Goal: Task Accomplishment & Management: Use online tool/utility

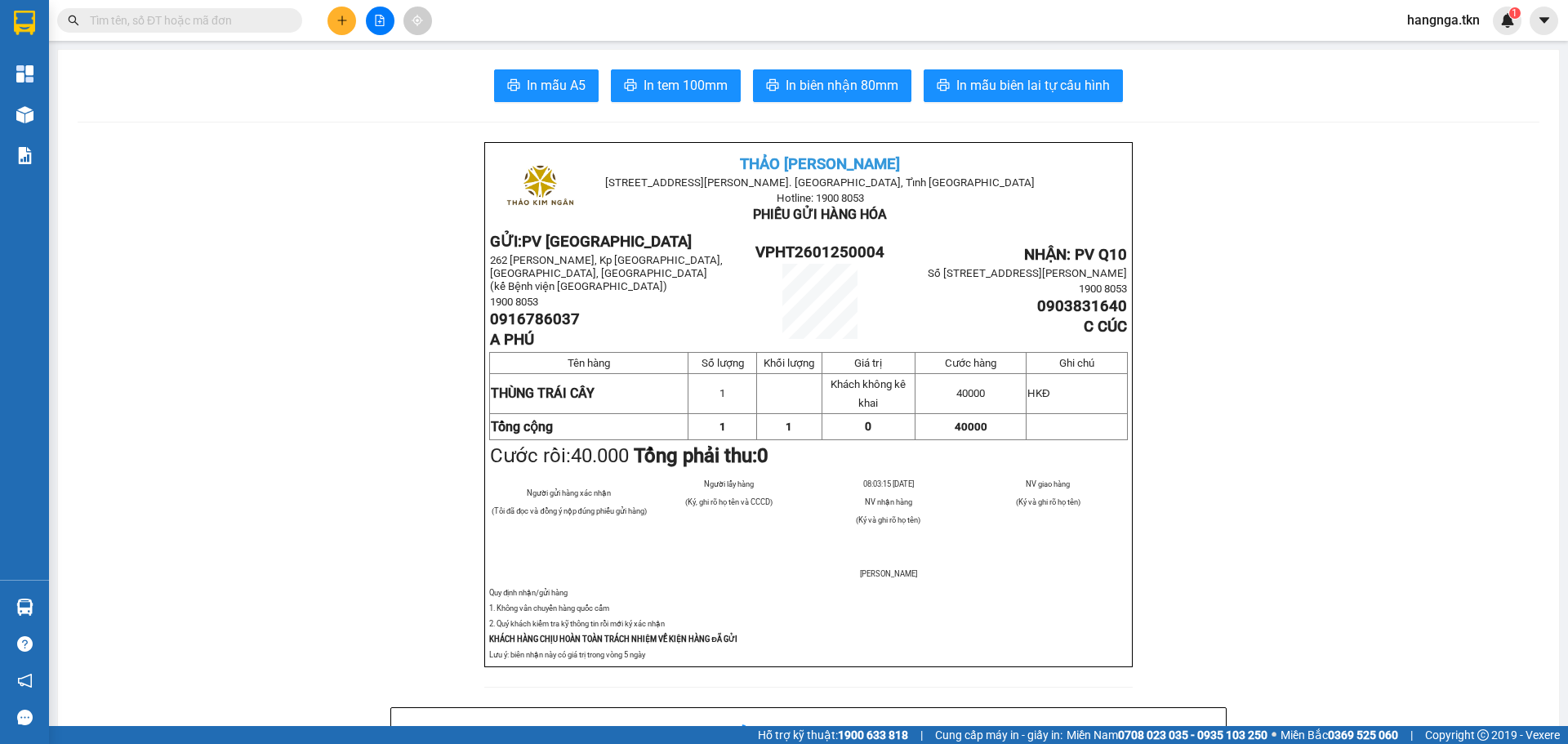
click at [345, 22] on icon "plus" at bounding box center [342, 21] width 11 height 11
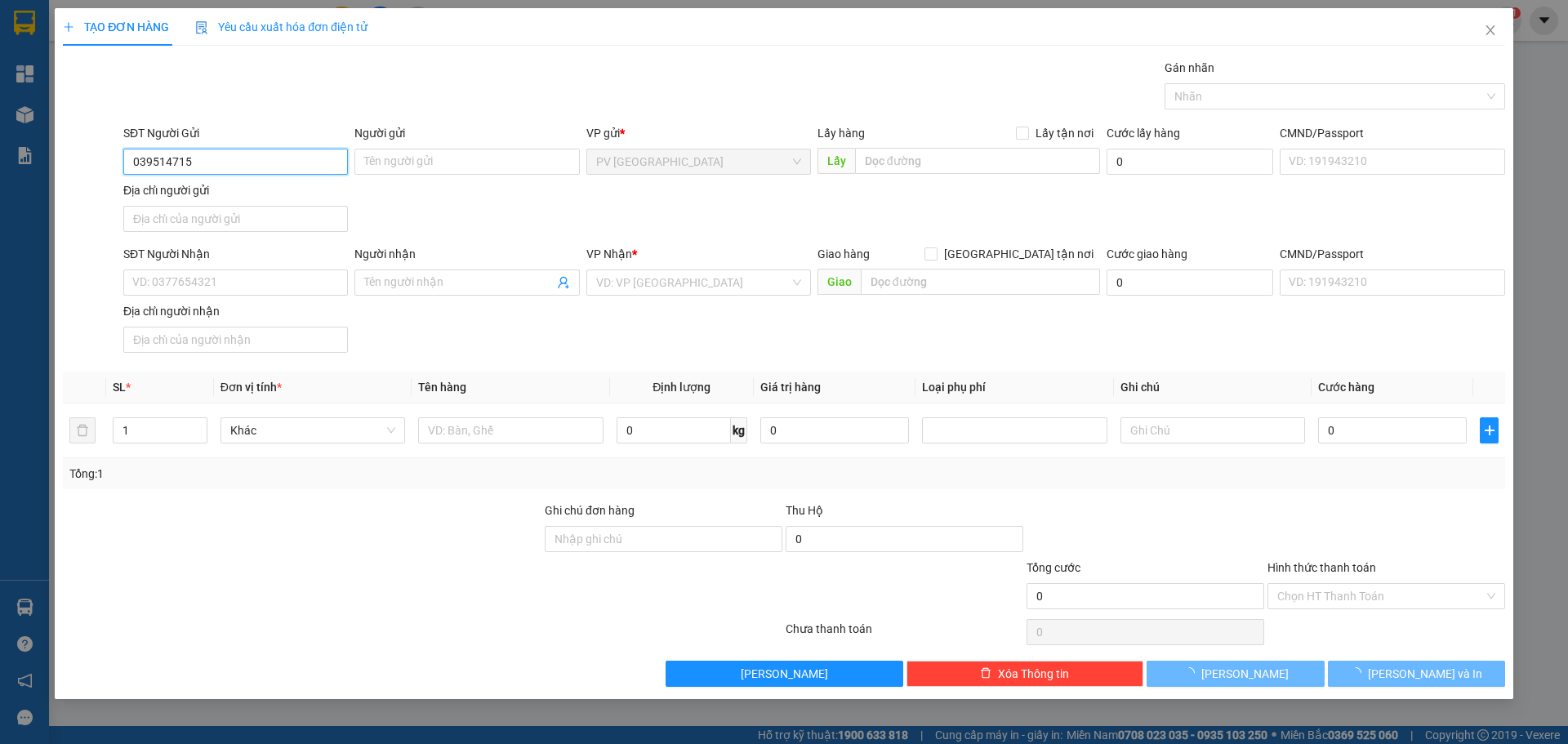
type input "0395147157"
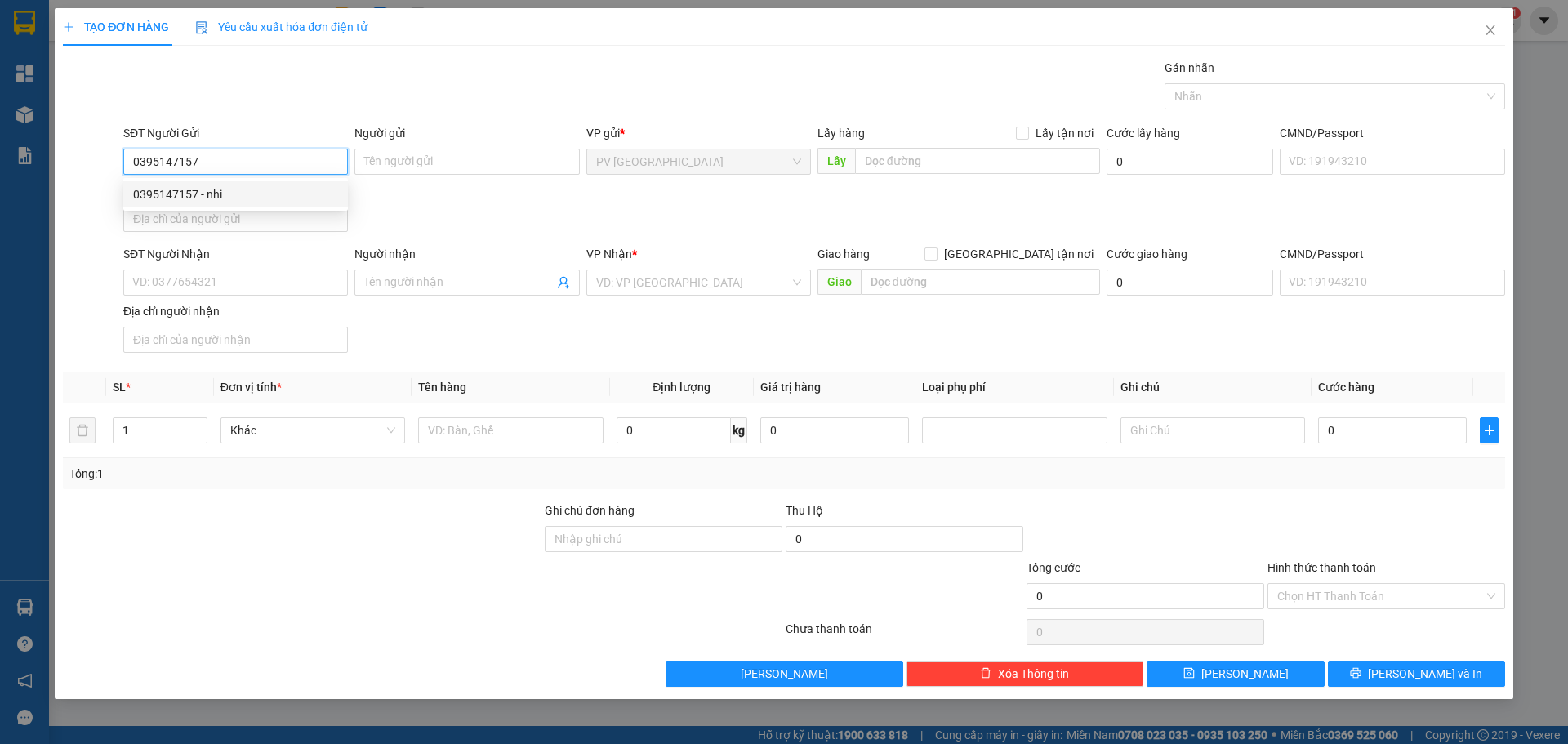
click at [273, 196] on div "0395147157 - nhi" at bounding box center [235, 194] width 205 height 18
type input "nhi"
type input "0963208322"
type input "duong"
type input "30.000"
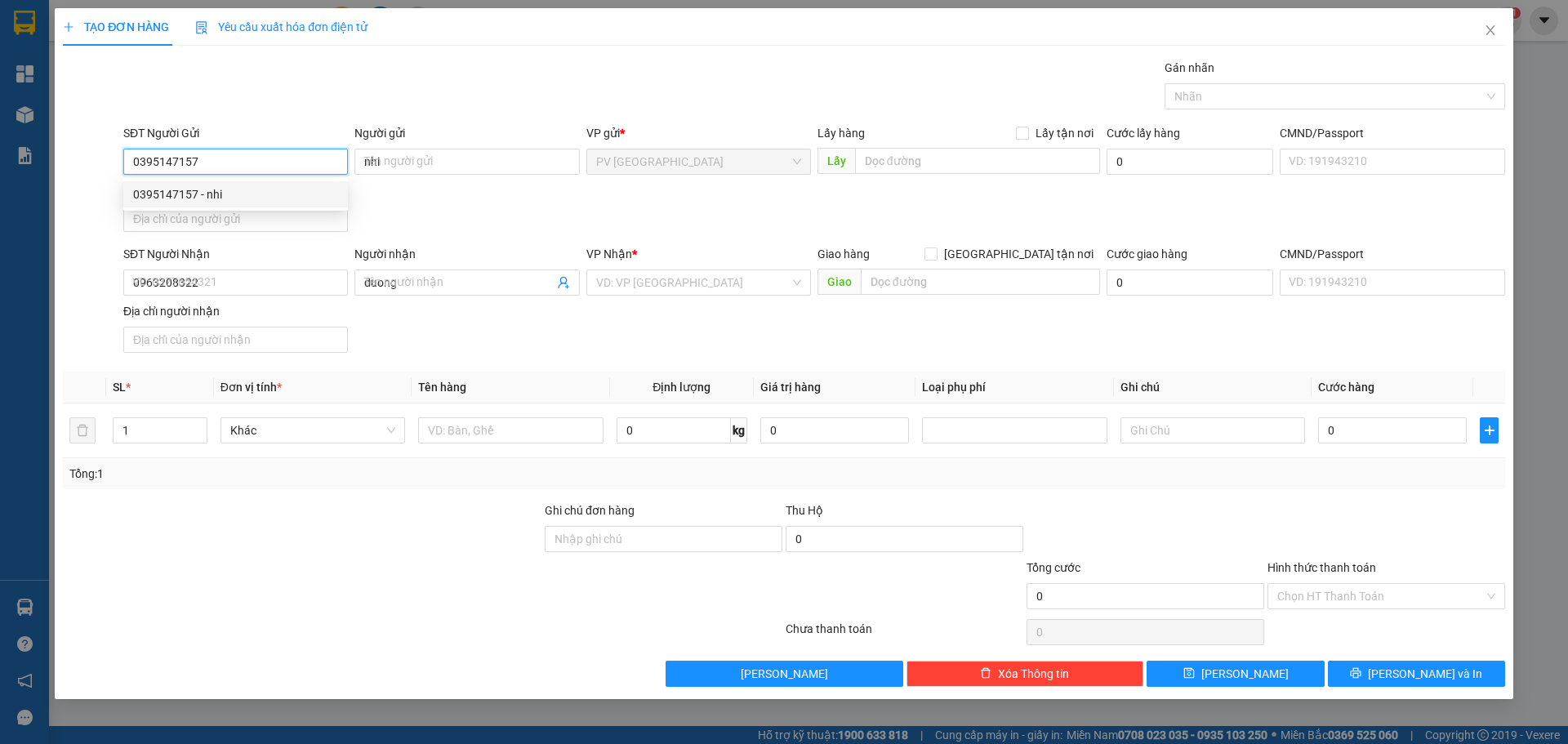
type input "30.000"
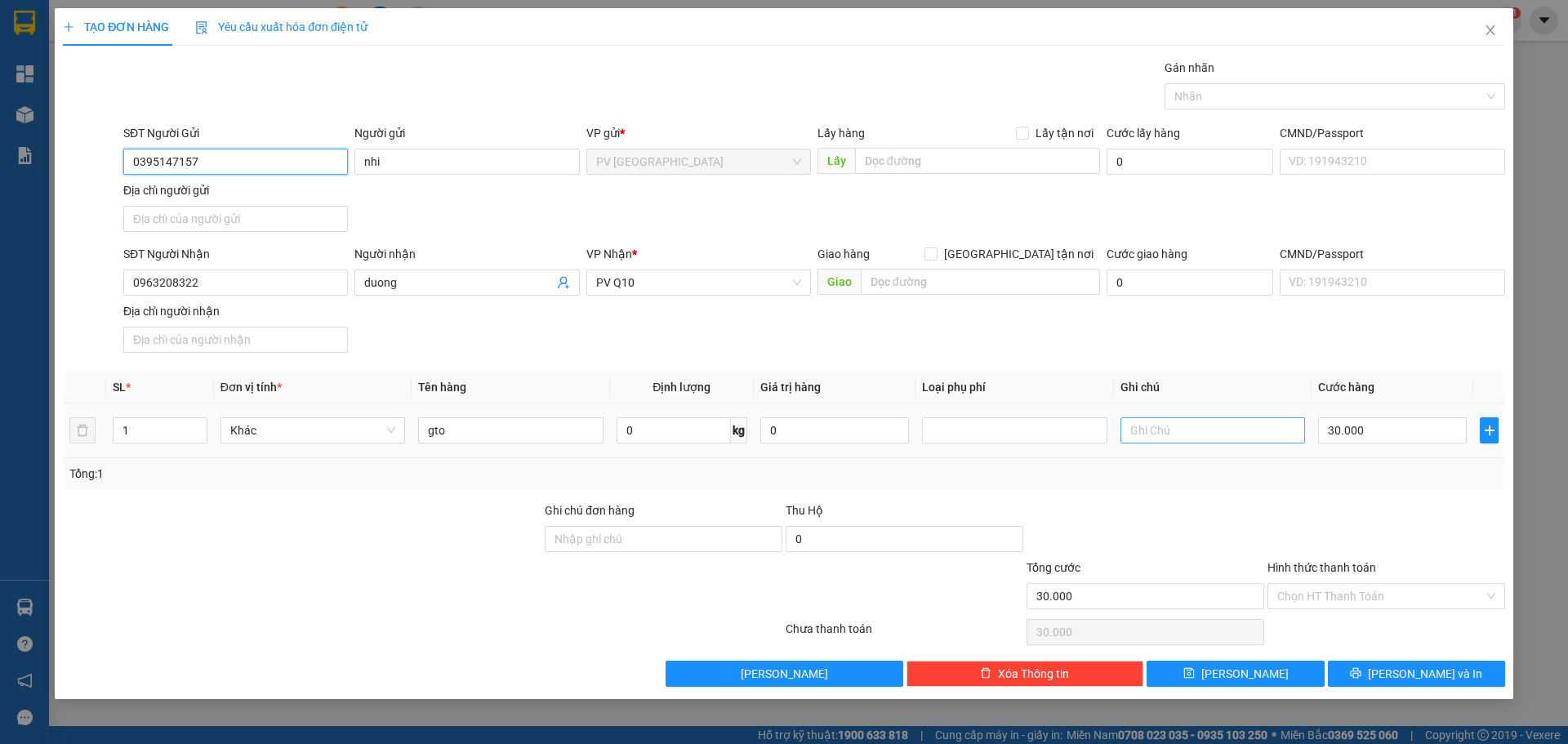
type input "0395147157"
click at [1187, 430] on input "text" at bounding box center [1213, 431] width 185 height 26
click at [1334, 600] on input "Hình thức thanh toán" at bounding box center [1380, 597] width 206 height 24
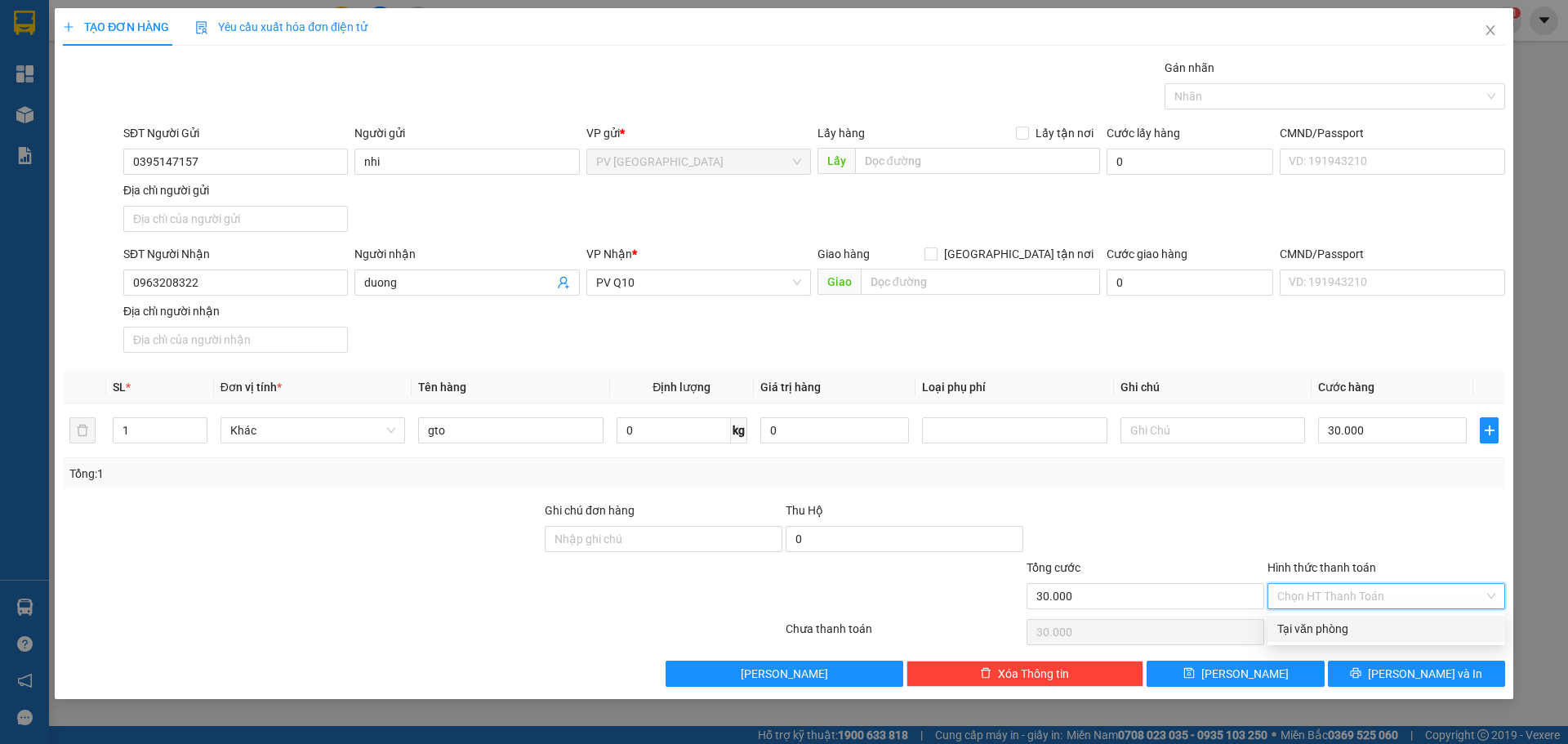
click at [1335, 621] on div "Tại văn phòng" at bounding box center [1386, 629] width 219 height 18
type input "0"
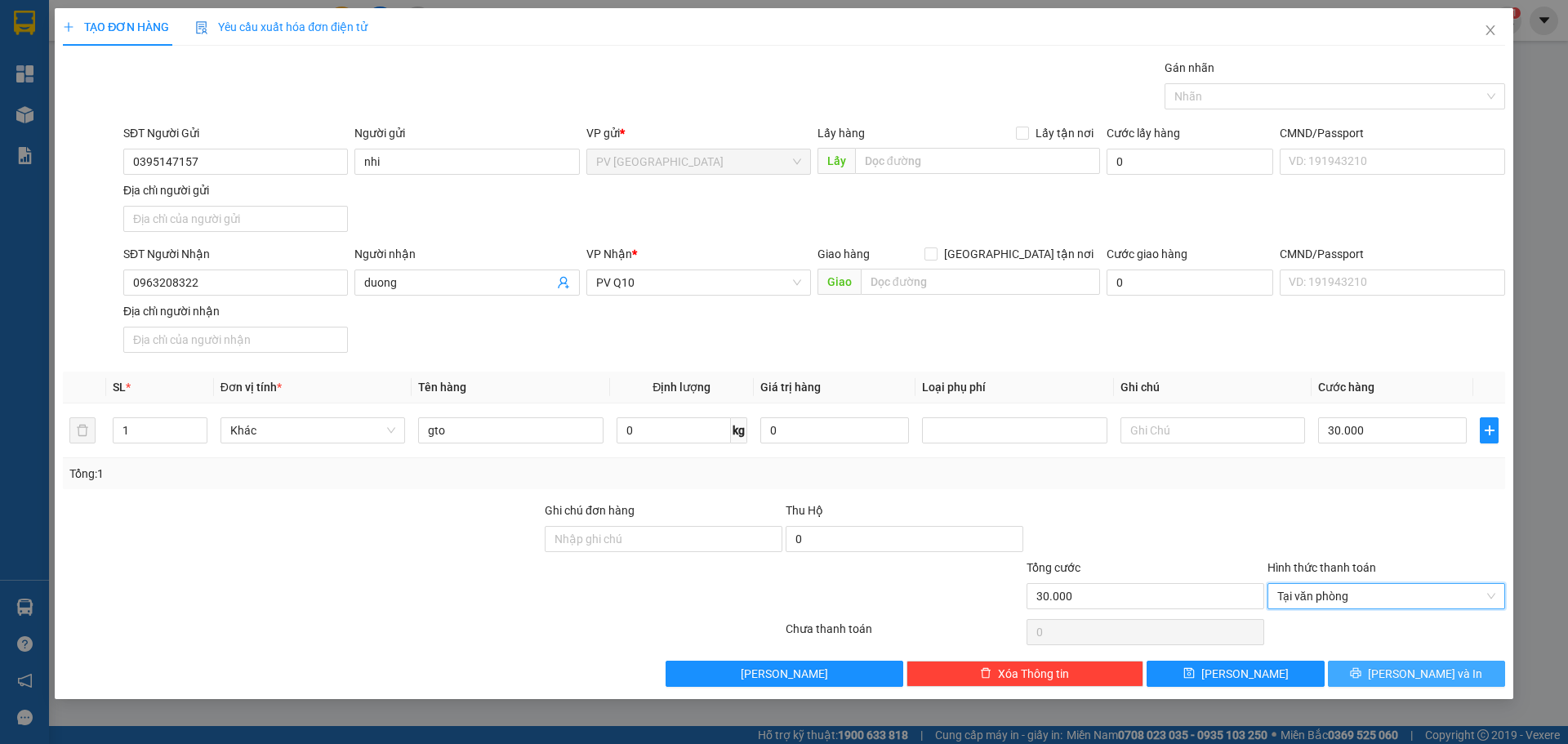
click at [1380, 676] on button "[PERSON_NAME] và In" at bounding box center [1416, 675] width 177 height 26
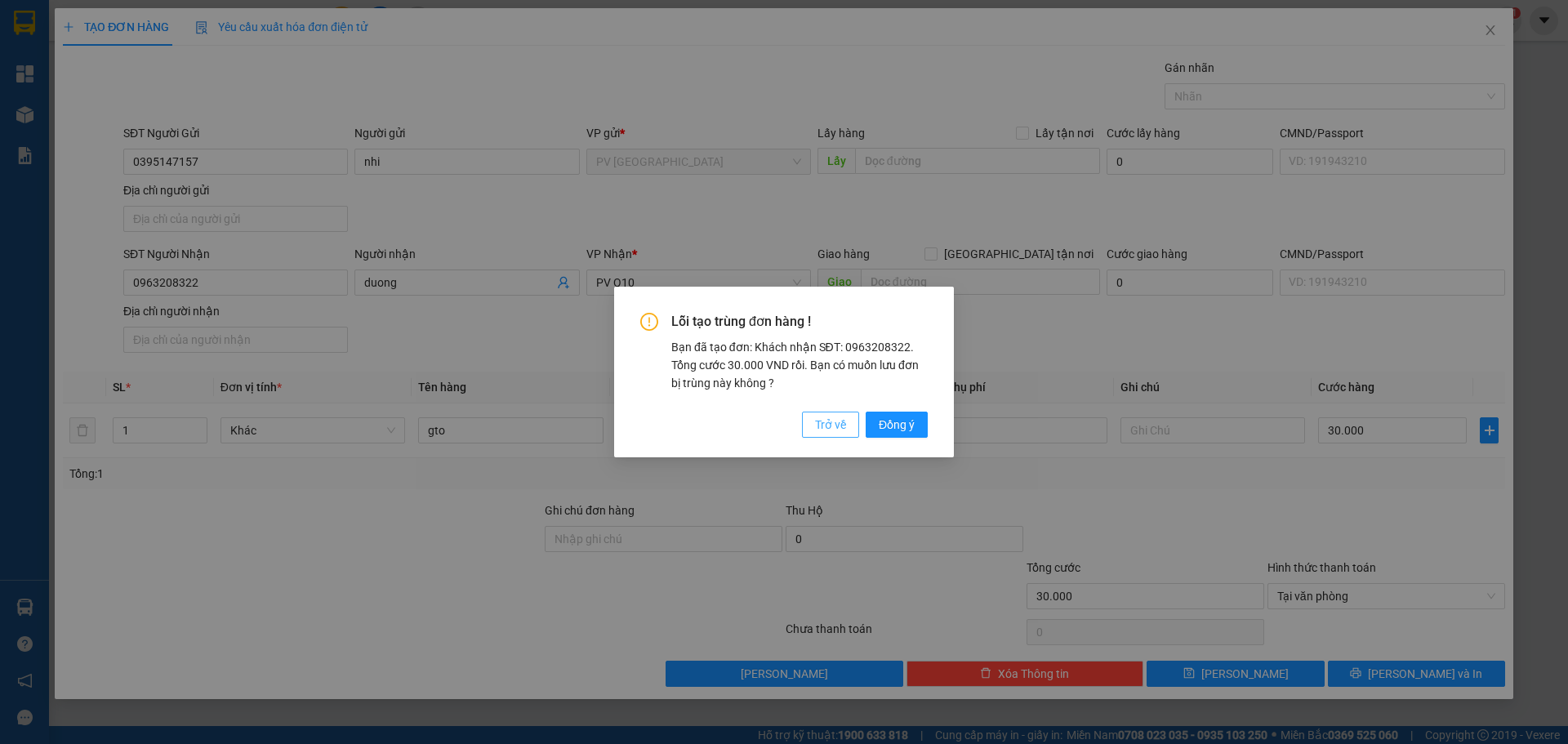
click at [836, 425] on span "Trở về" at bounding box center [830, 424] width 31 height 18
type input "0"
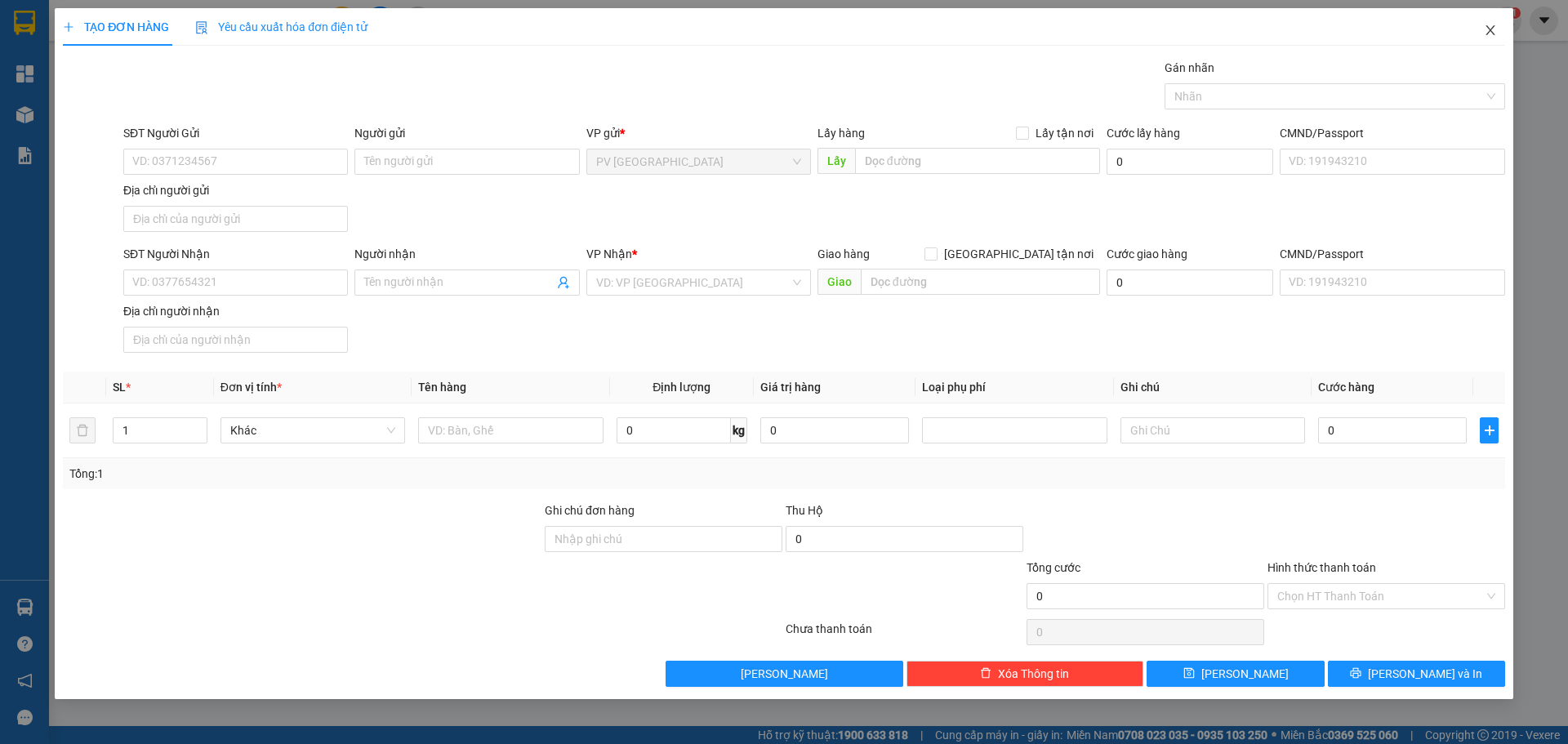
click at [1496, 35] on icon "close" at bounding box center [1491, 30] width 13 height 13
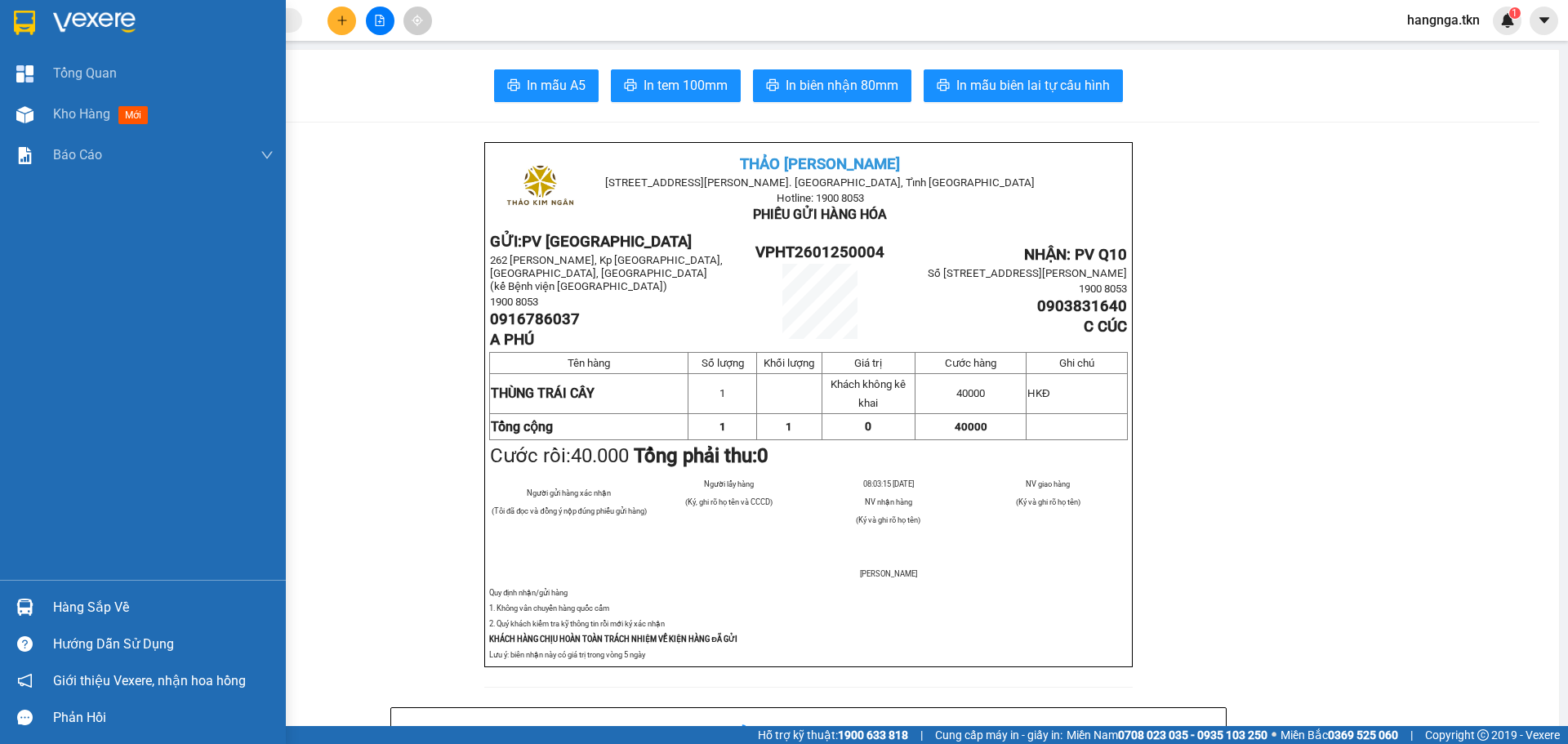
click at [40, 21] on div at bounding box center [143, 26] width 286 height 53
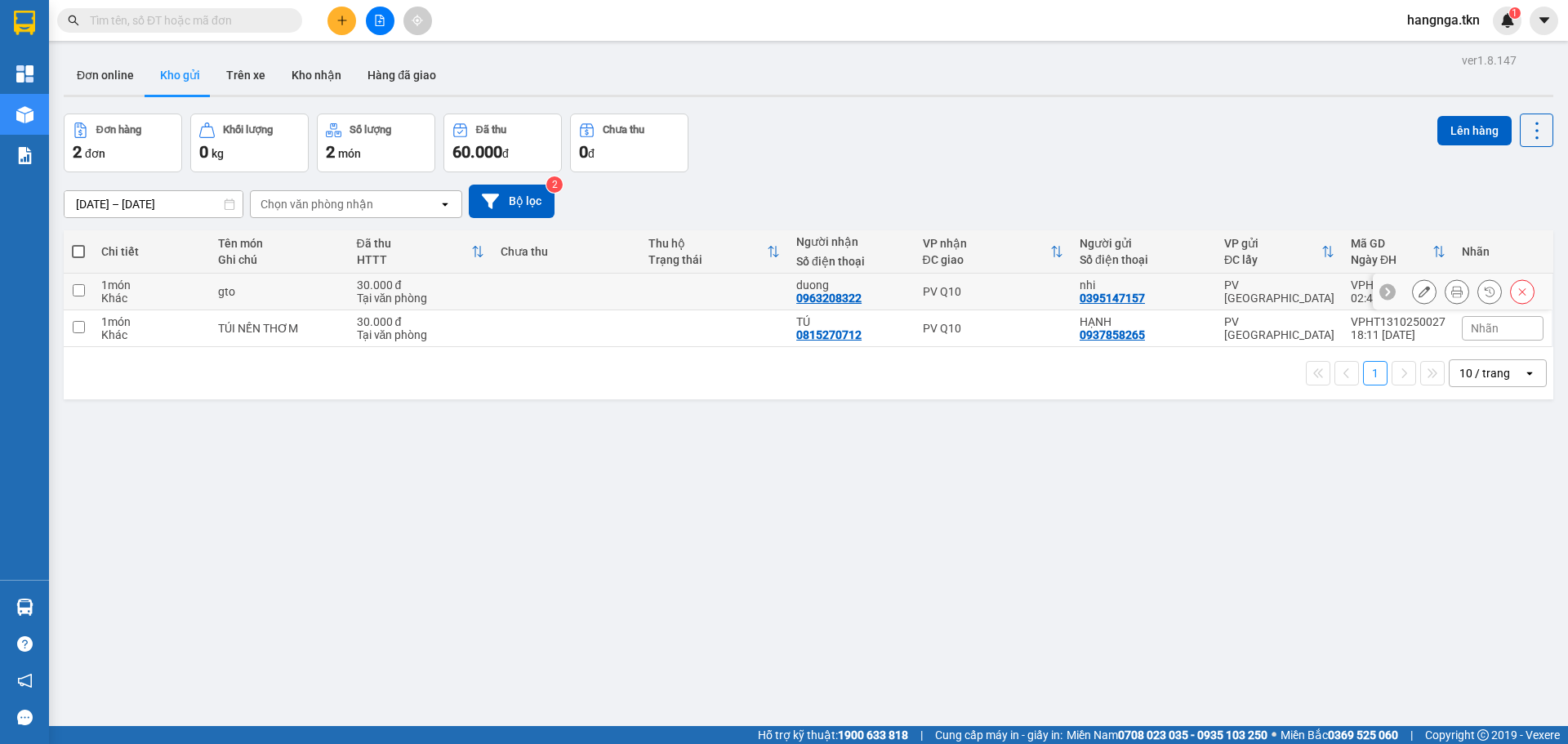
click at [1446, 295] on button at bounding box center [1457, 292] width 23 height 28
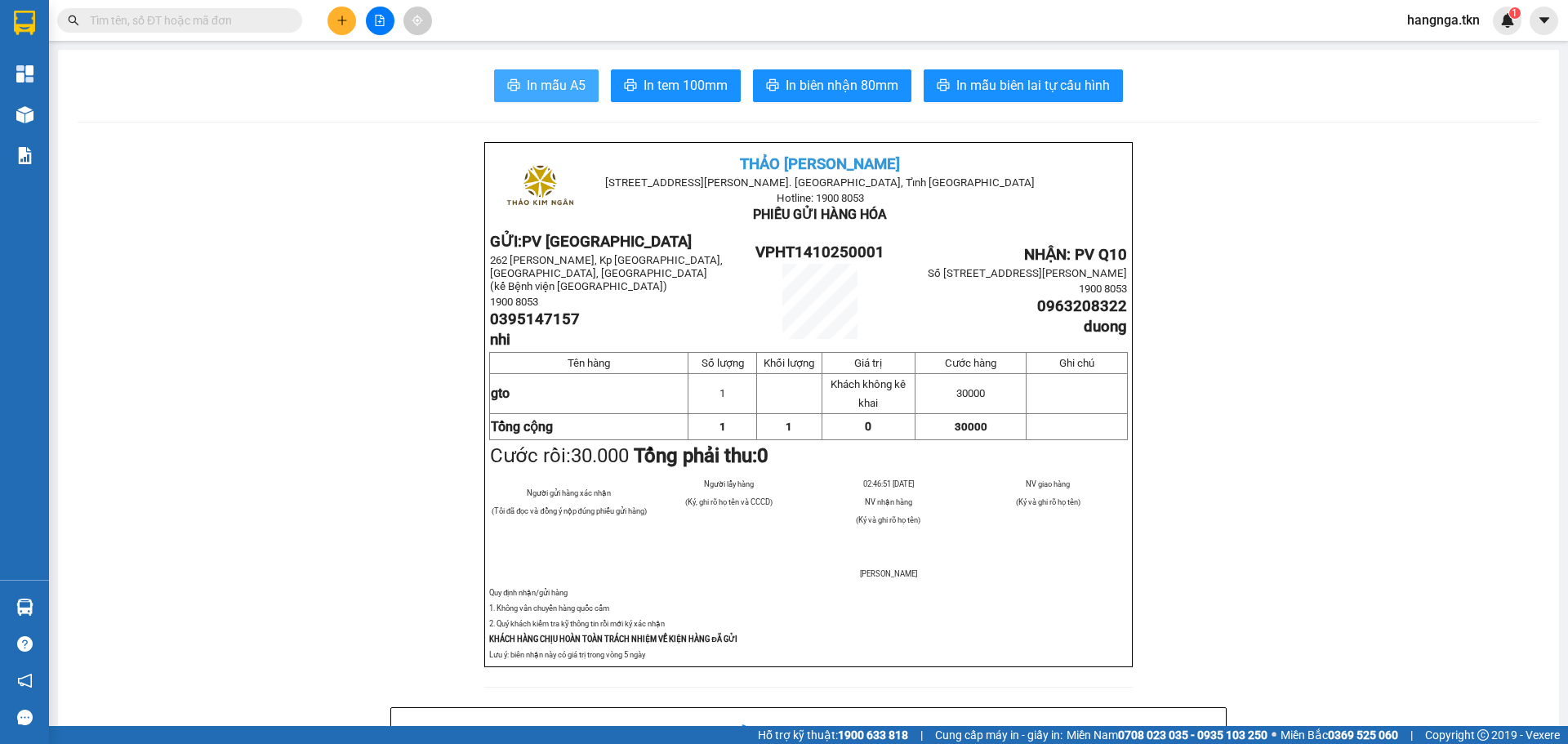
click at [586, 93] on button "In mẫu A5" at bounding box center [546, 85] width 104 height 33
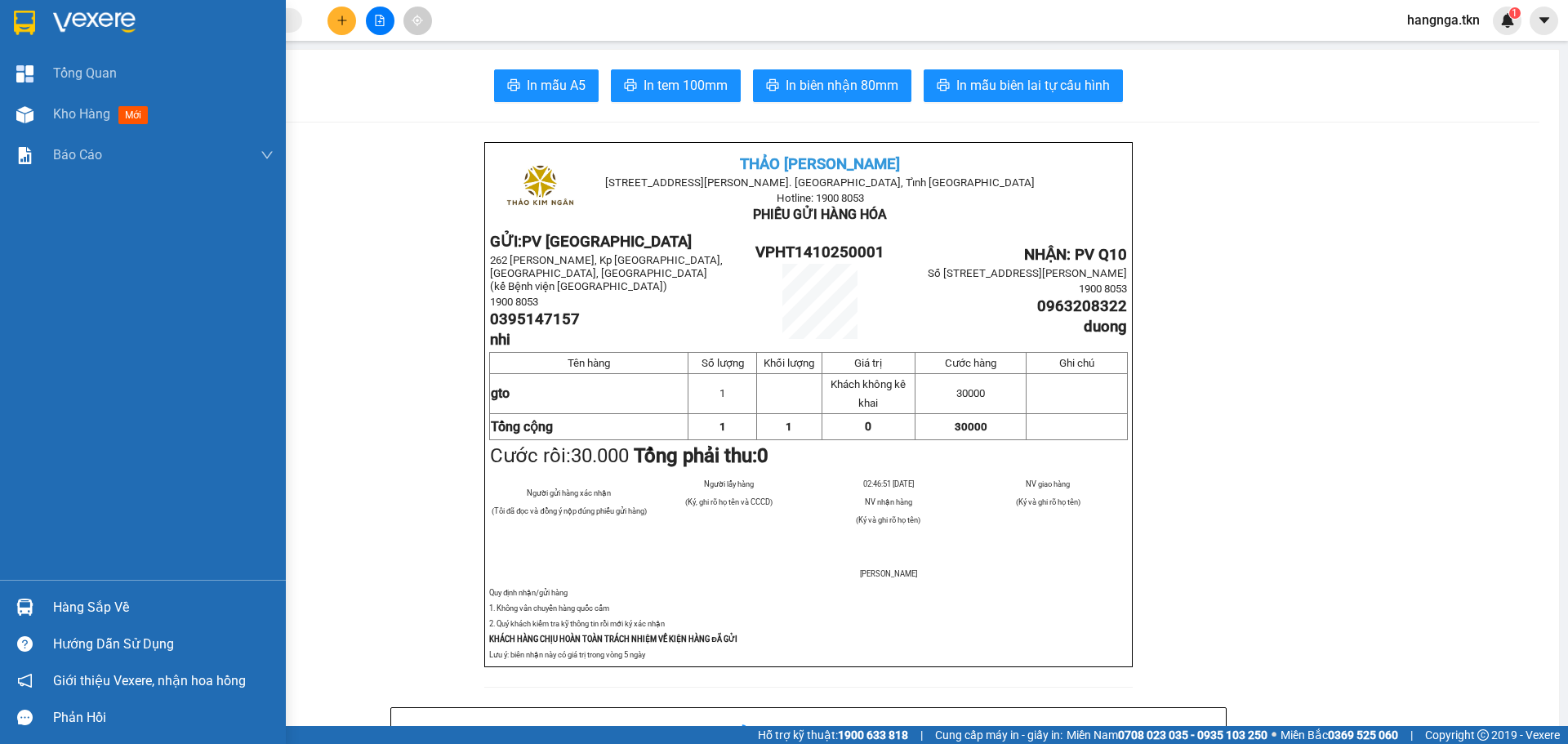
click at [39, 22] on div at bounding box center [143, 26] width 286 height 53
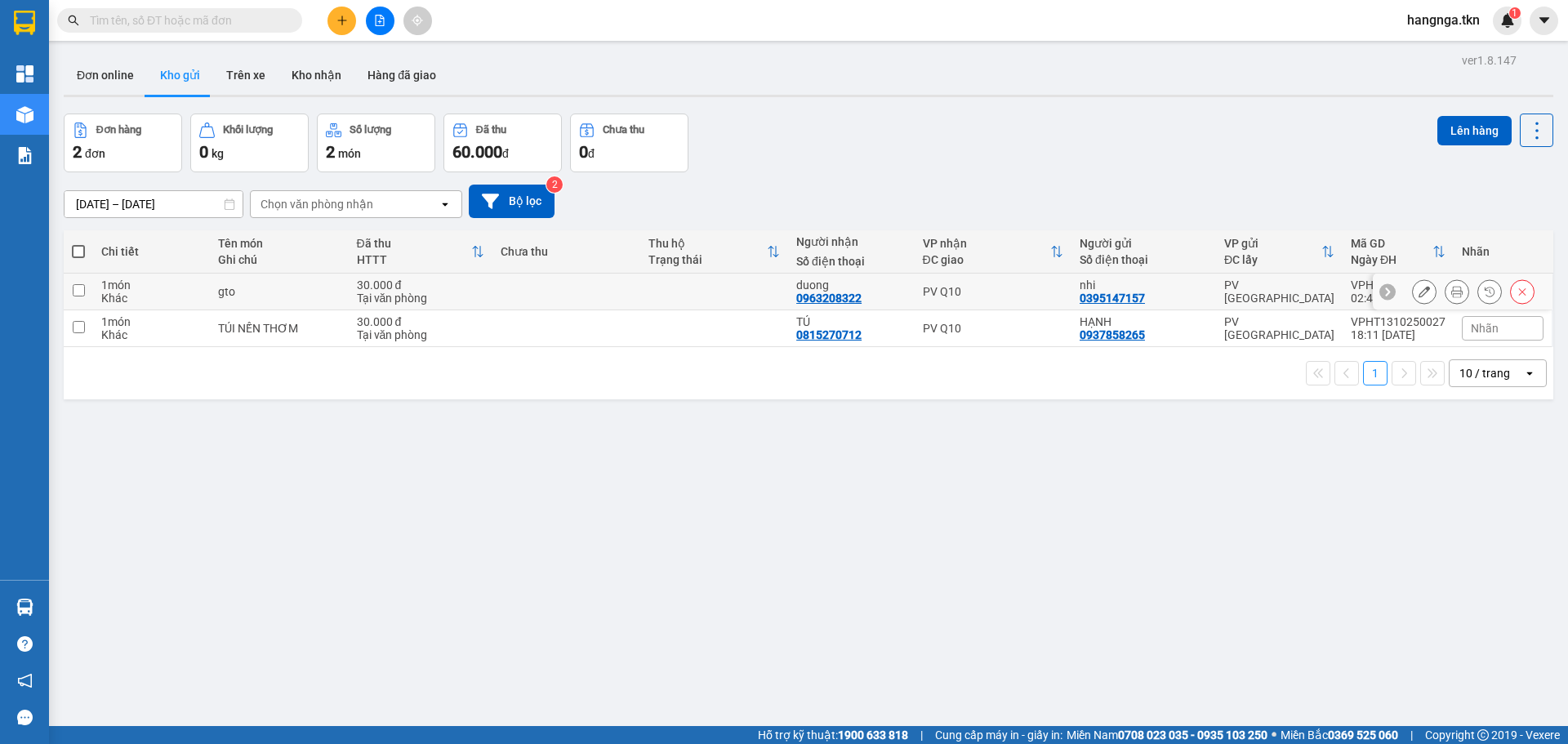
click at [339, 293] on div "gto" at bounding box center [279, 292] width 122 height 13
checkbox input "true"
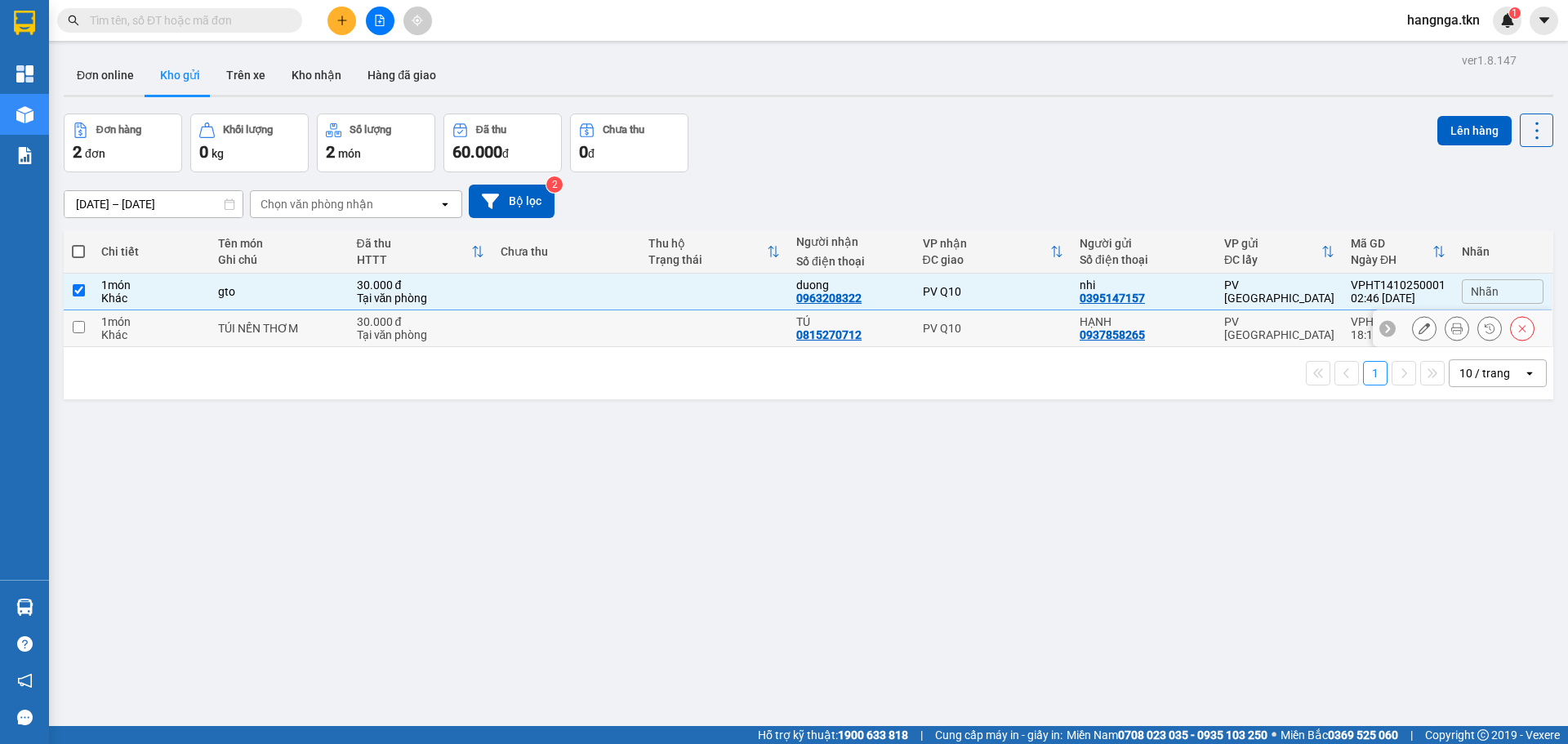
click at [339, 327] on div "TÚI NẾN THƠM" at bounding box center [279, 328] width 122 height 13
checkbox input "true"
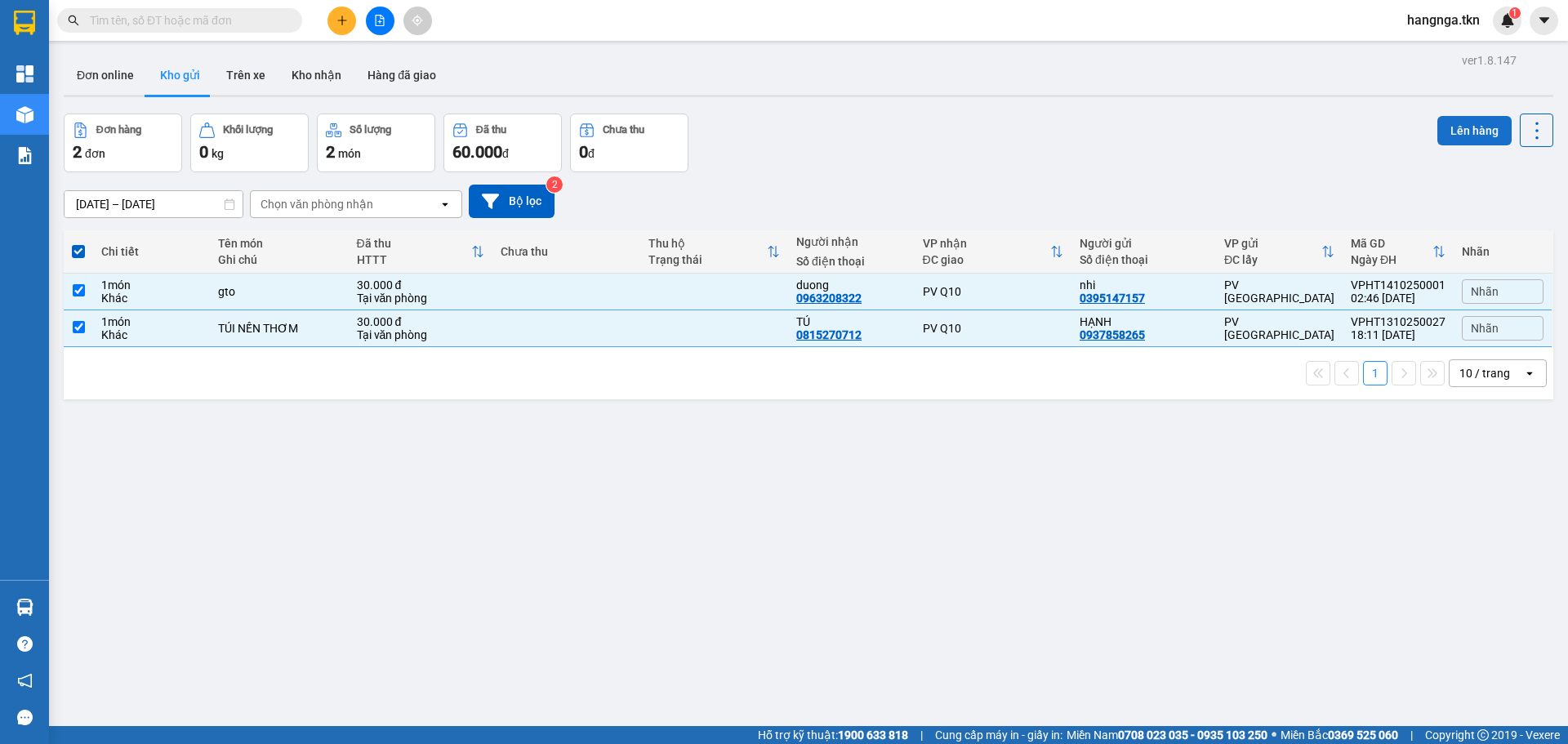
click at [1464, 129] on button "Lên hàng" at bounding box center [1474, 130] width 74 height 29
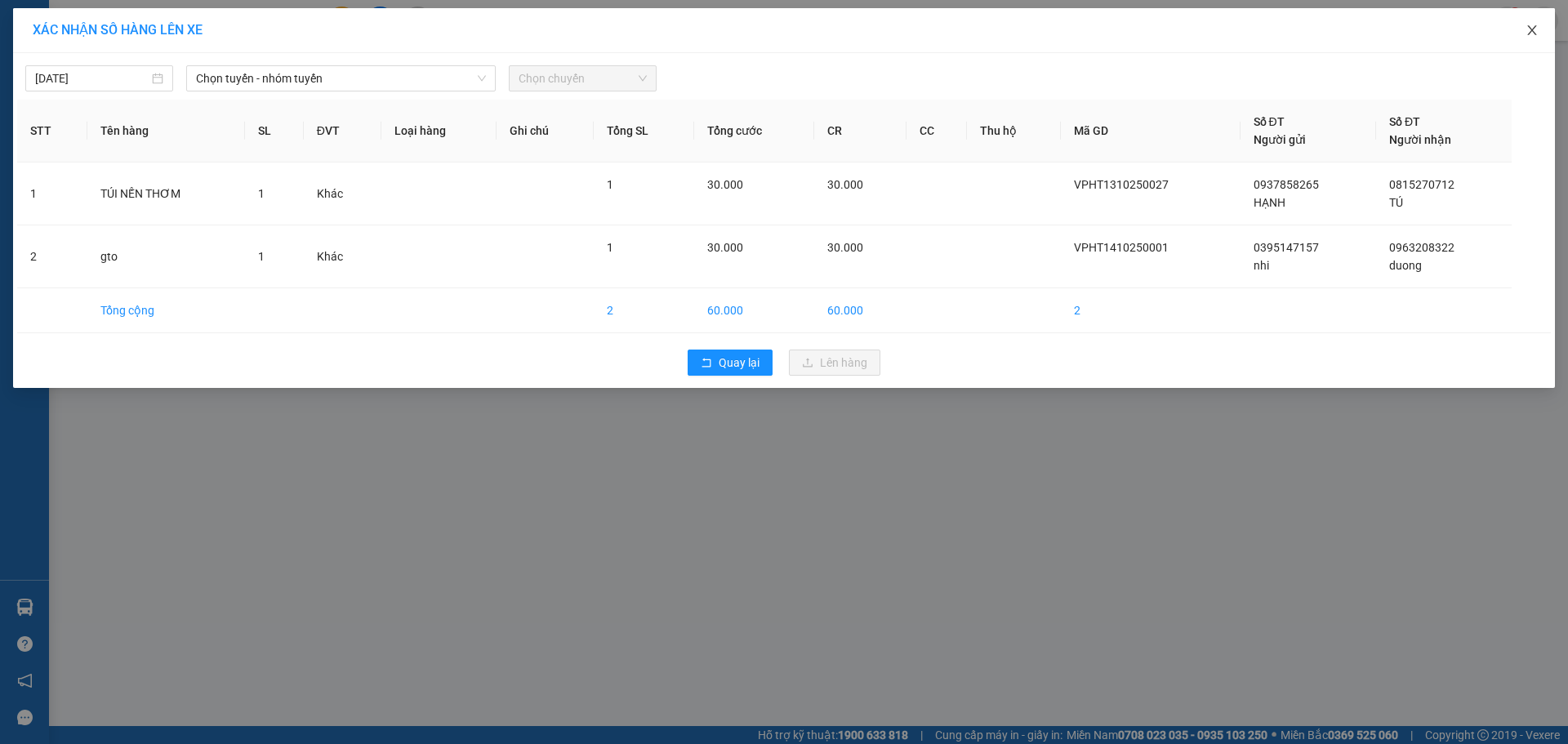
click at [1528, 25] on icon "close" at bounding box center [1532, 30] width 13 height 13
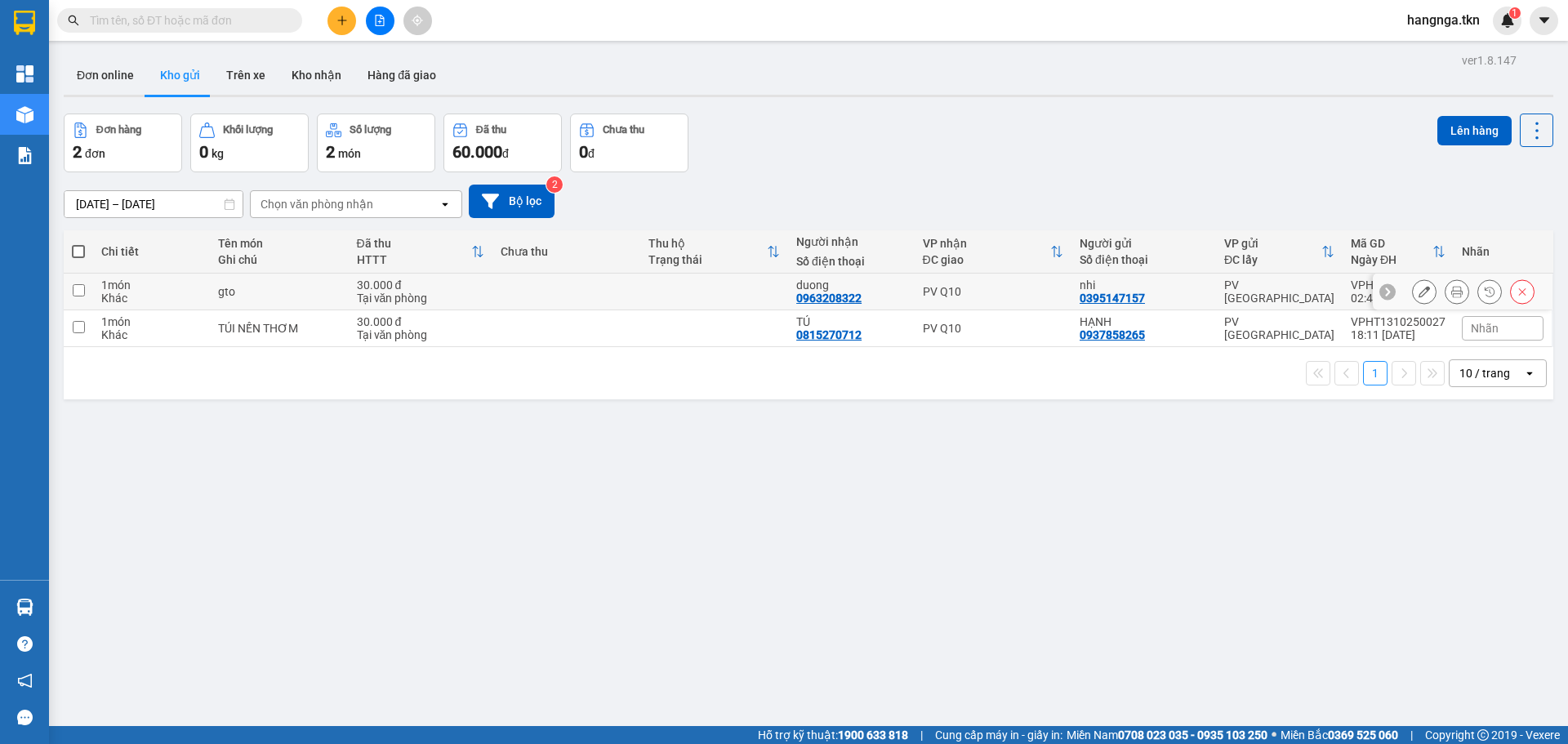
click at [163, 292] on div "Khác" at bounding box center [151, 298] width 100 height 13
checkbox input "true"
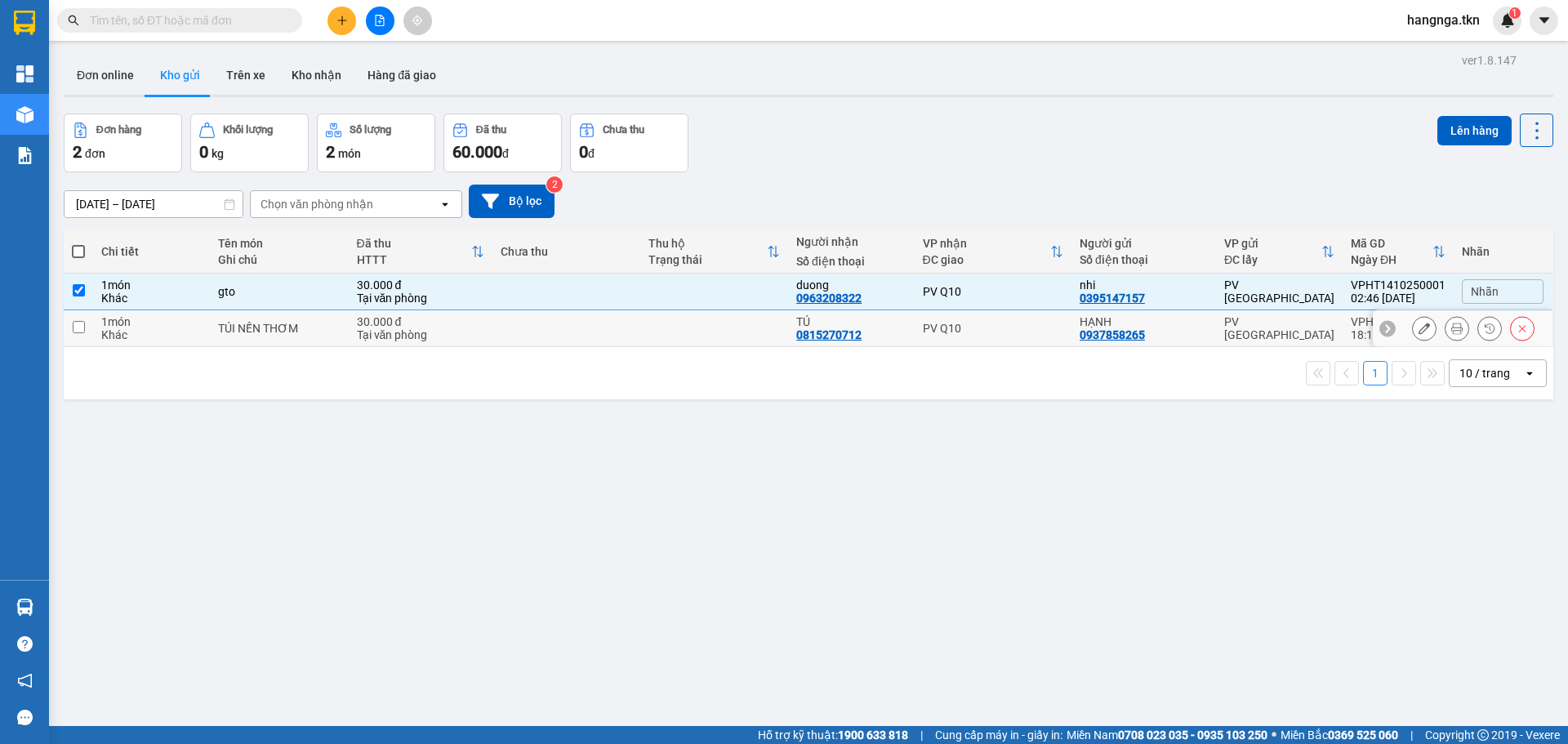
click at [162, 317] on div "1 món" at bounding box center [151, 322] width 100 height 13
checkbox input "true"
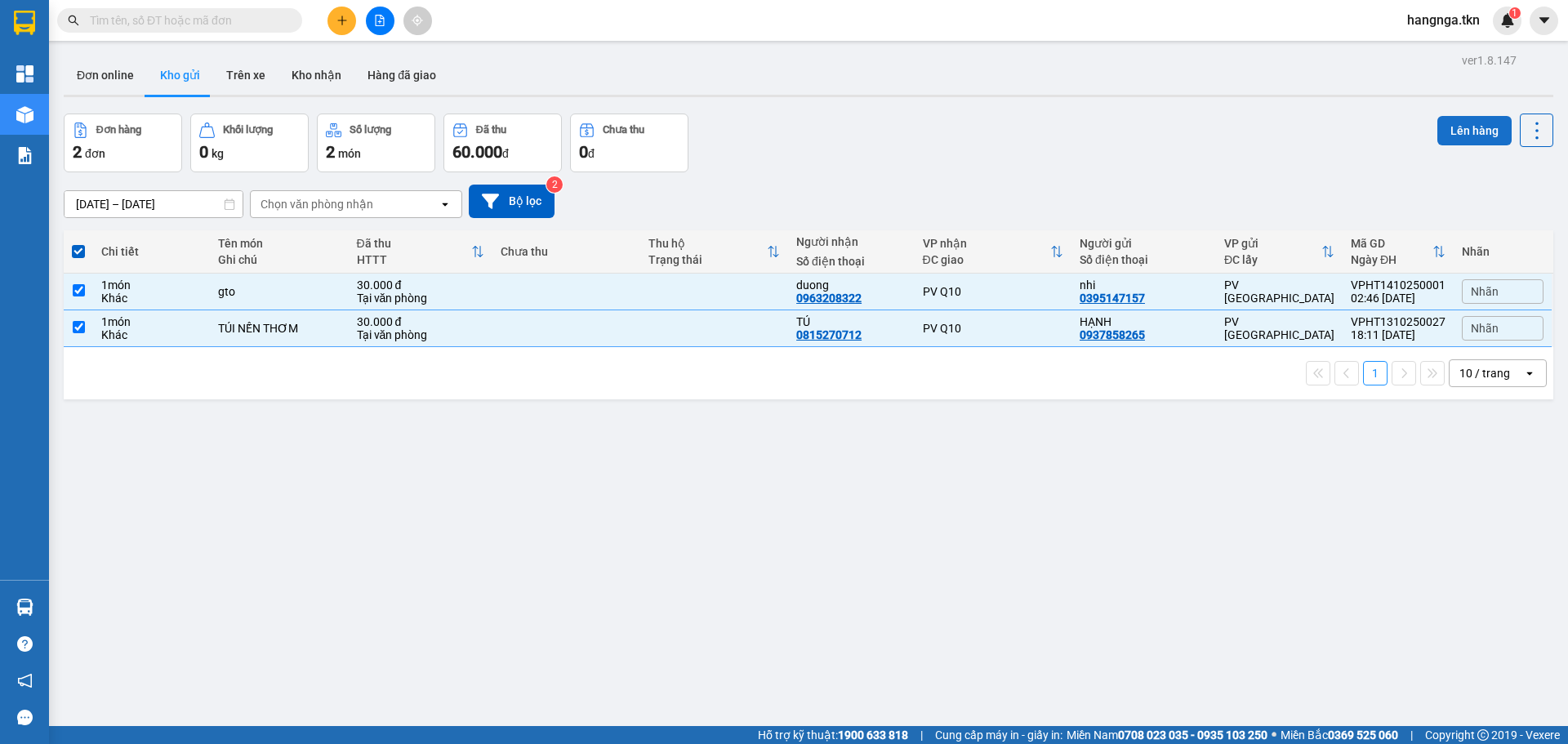
click at [1456, 130] on button "Lên hàng" at bounding box center [1474, 130] width 74 height 29
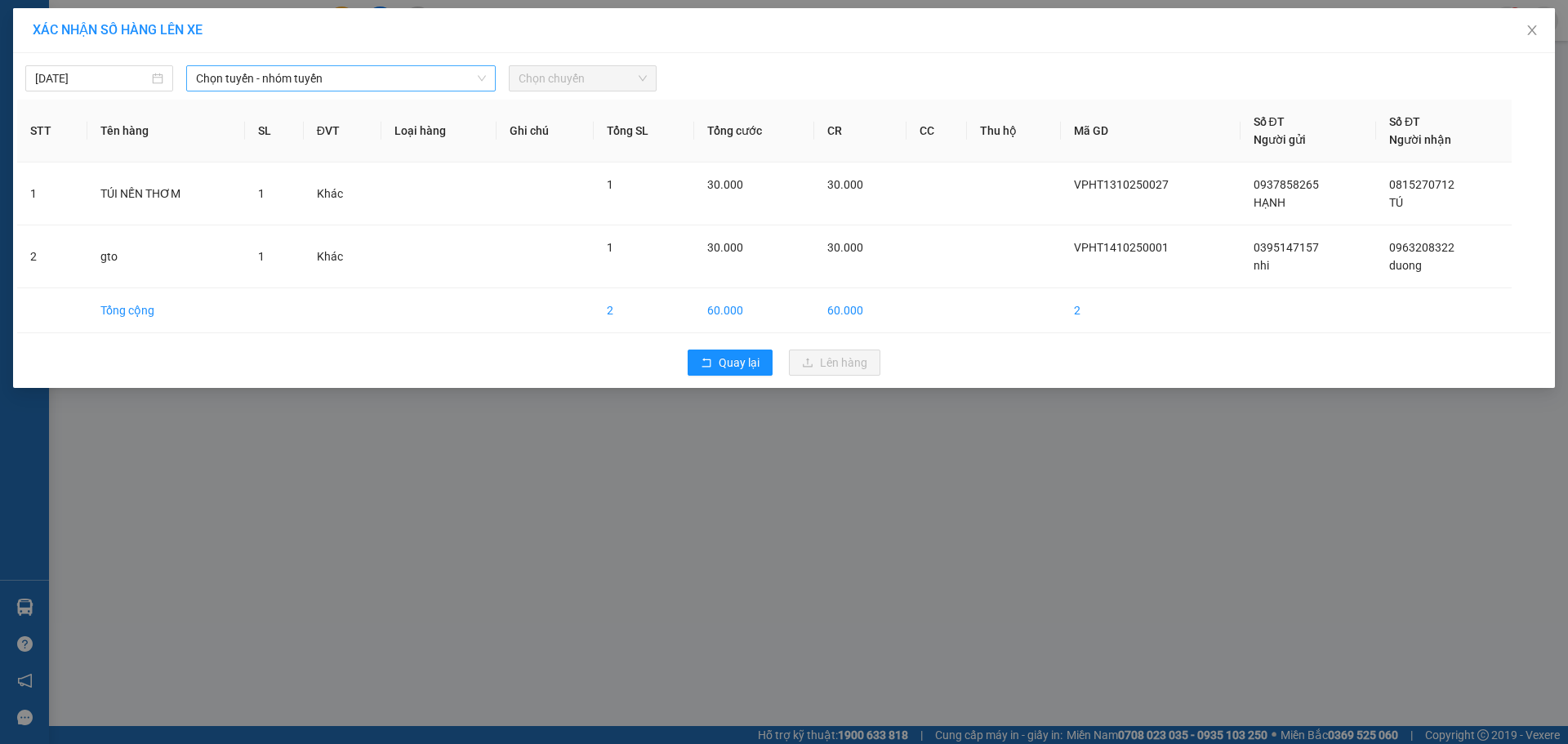
click at [352, 86] on span "Chọn tuyến - nhóm tuyến" at bounding box center [340, 79] width 290 height 24
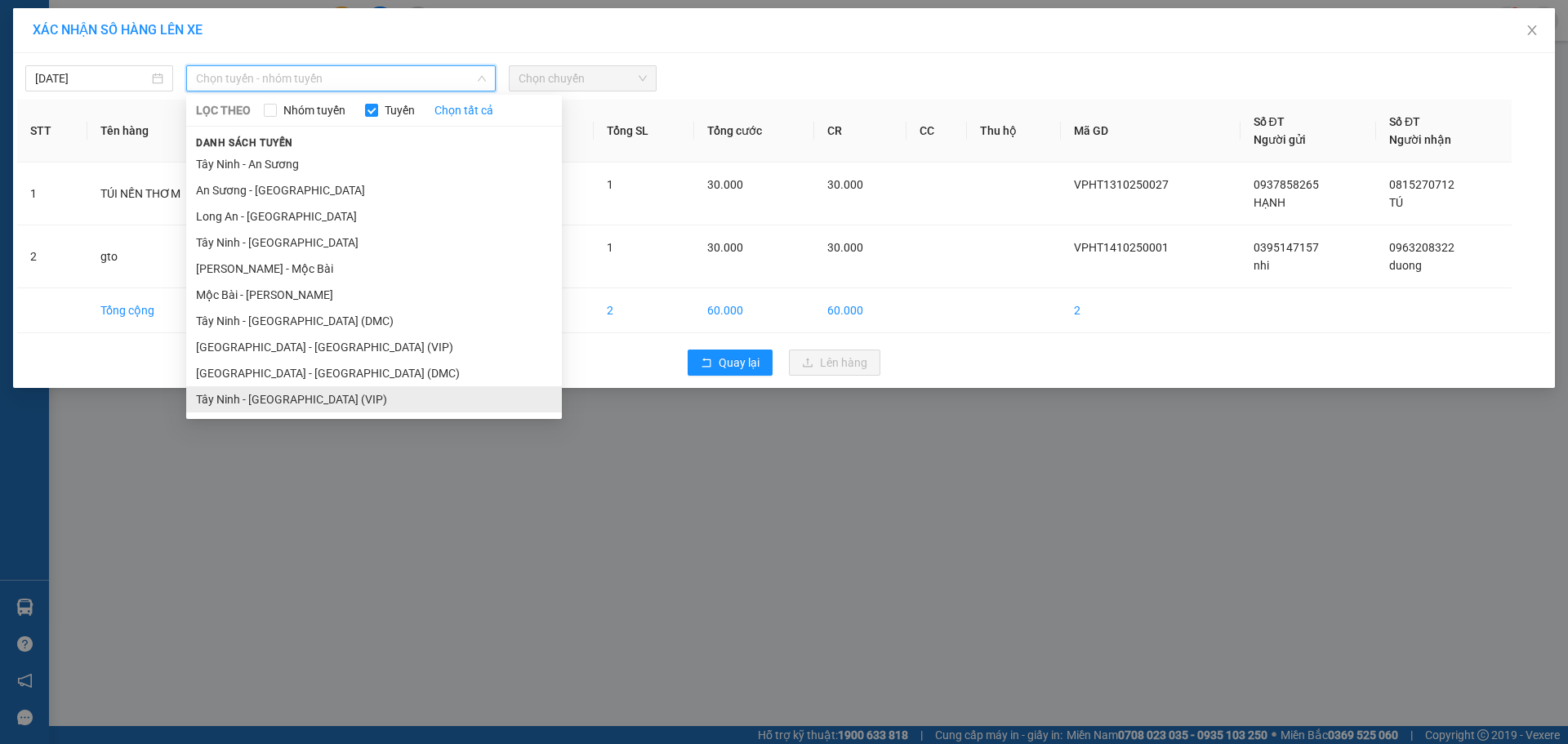
click at [322, 395] on li "Tây Ninh - Sài Gòn (VIP)" at bounding box center [374, 400] width 376 height 26
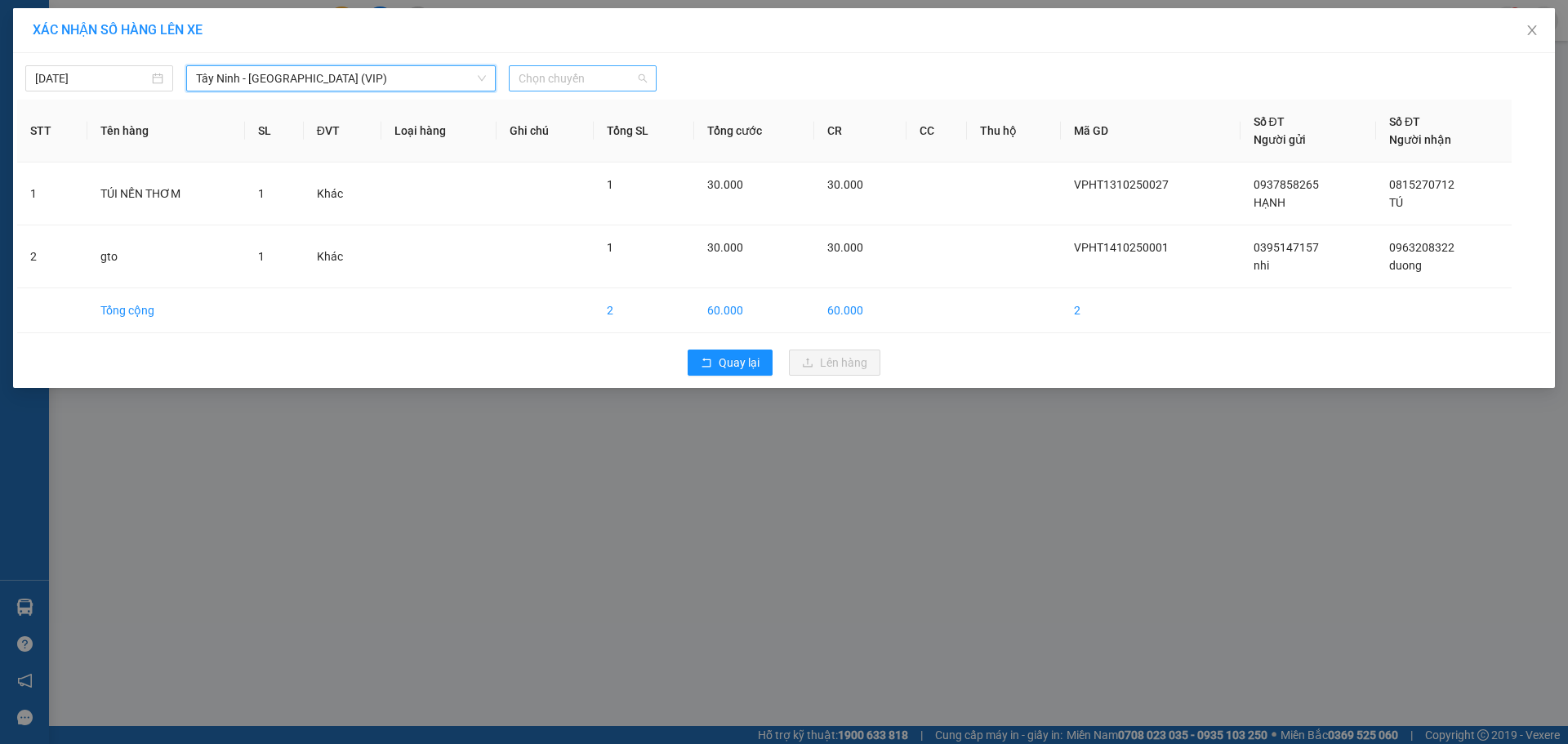
click at [580, 74] on span "Chọn chuyến" at bounding box center [582, 79] width 128 height 24
type input "26032"
type input "02/10/2025"
click at [136, 73] on input "13/10/2025" at bounding box center [91, 78] width 113 height 18
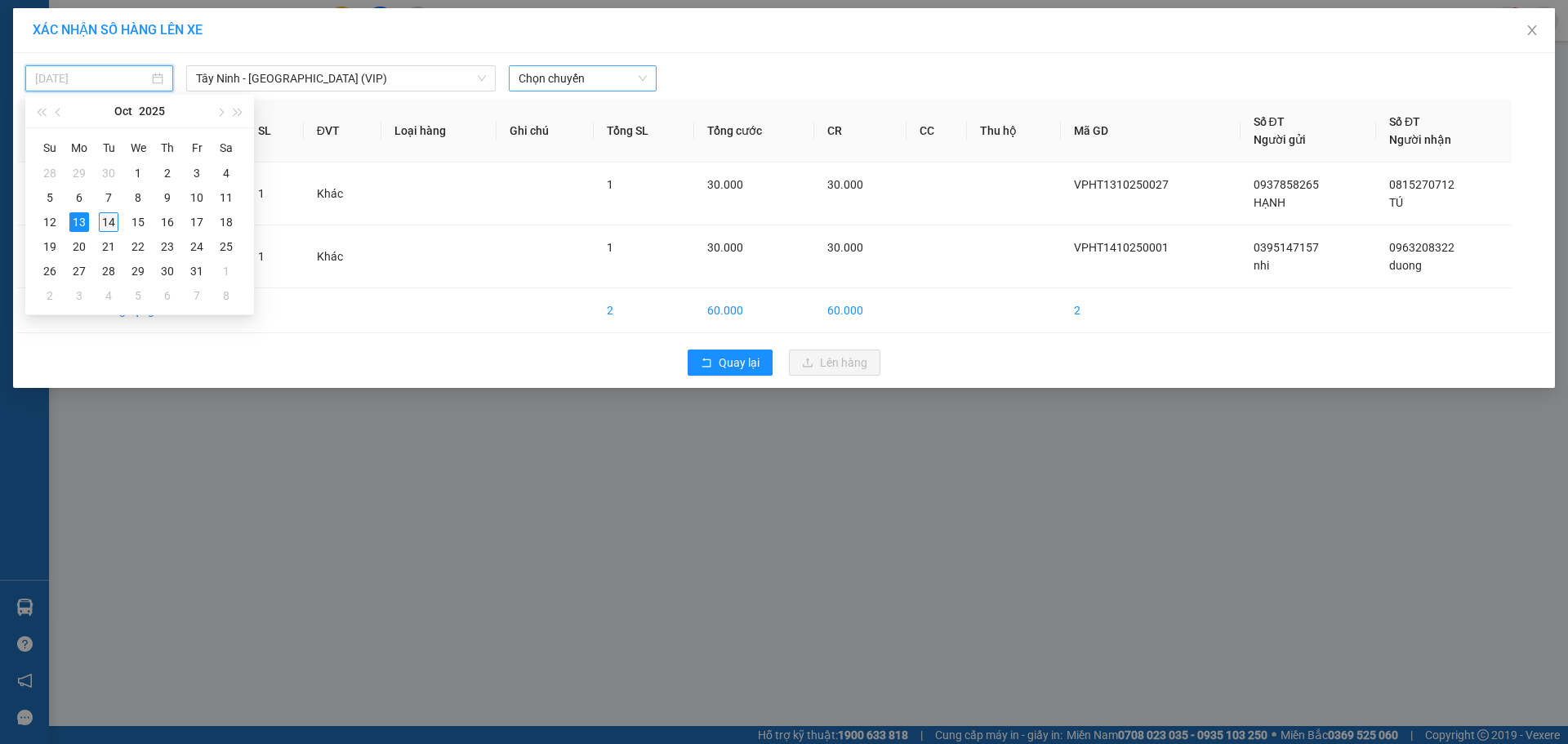
click at [111, 220] on div "14" at bounding box center [108, 221] width 20 height 20
type input "14/10/2025"
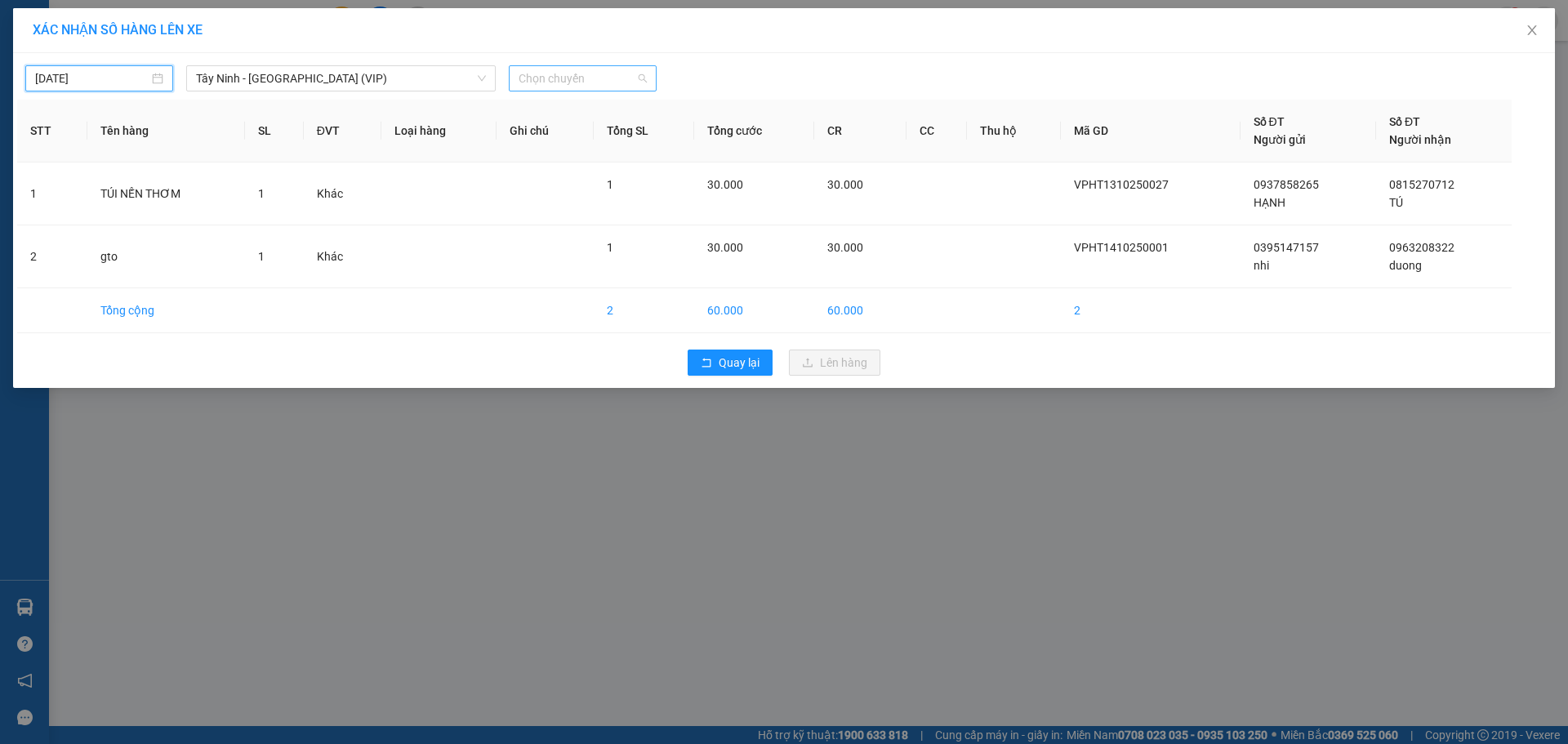
click at [552, 79] on span "Chọn chuyến" at bounding box center [582, 79] width 128 height 24
type input "26032"
click at [555, 104] on div "03:40 (TC) - 50H-260.32" at bounding box center [582, 111] width 128 height 18
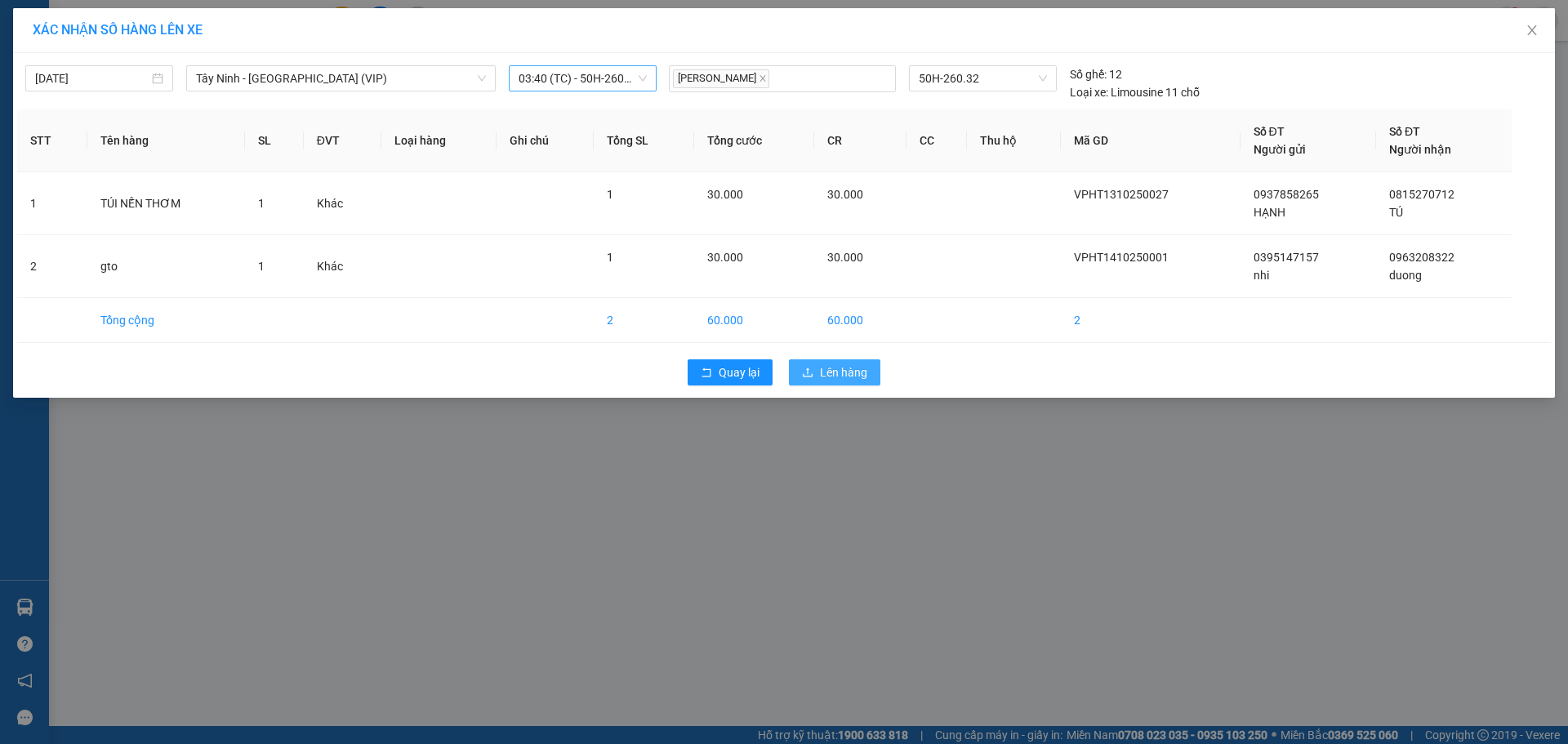
click at [815, 365] on button "Lên hàng" at bounding box center [835, 372] width 92 height 26
